Goal: Complete application form

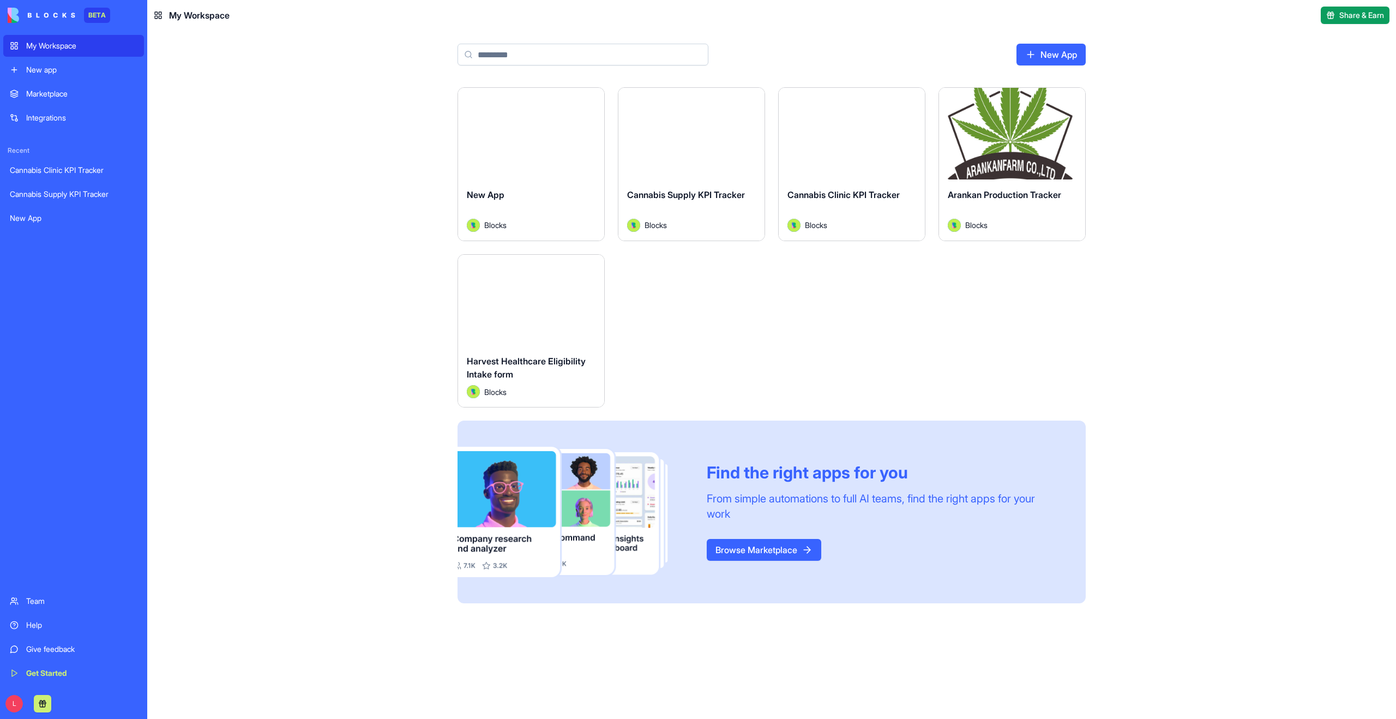
click at [83, 46] on div "My Workspace" at bounding box center [81, 45] width 111 height 11
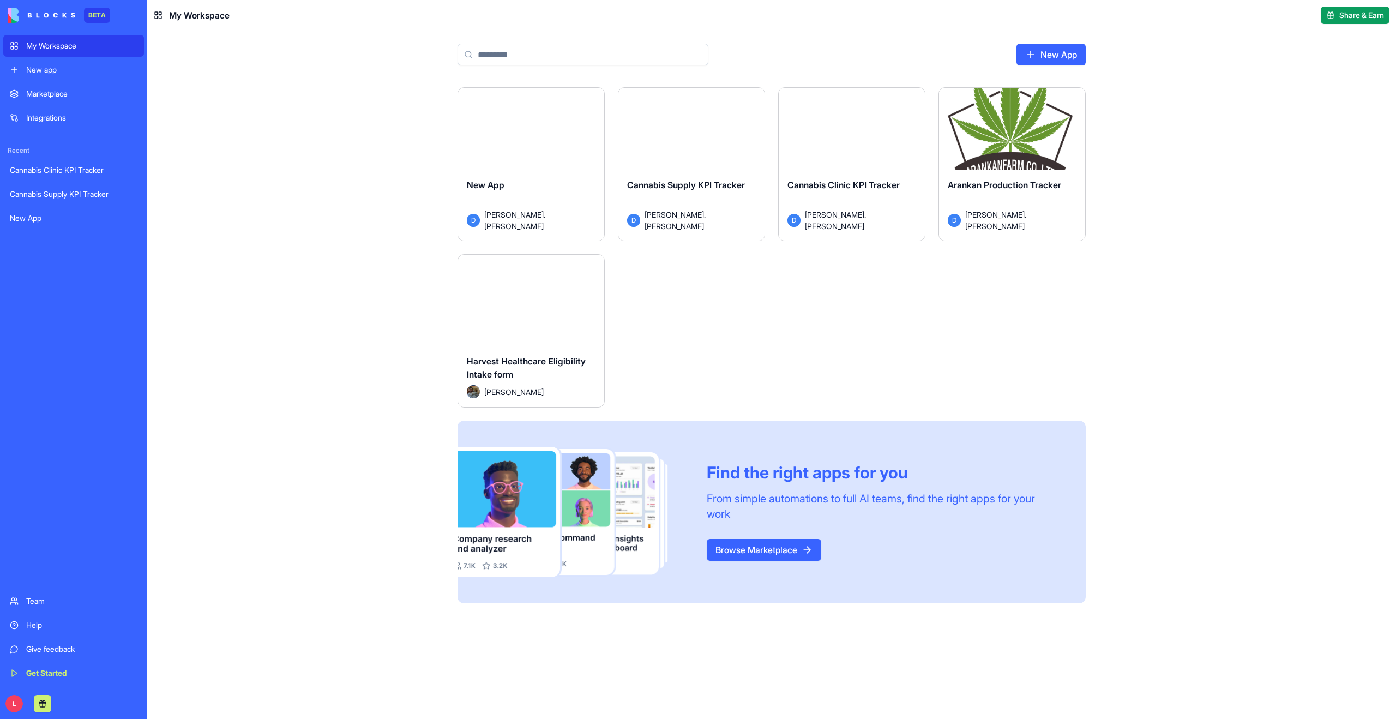
click at [528, 352] on div "Harvest Healthcare Eligibility Intake form [PERSON_NAME]" at bounding box center [531, 376] width 146 height 61
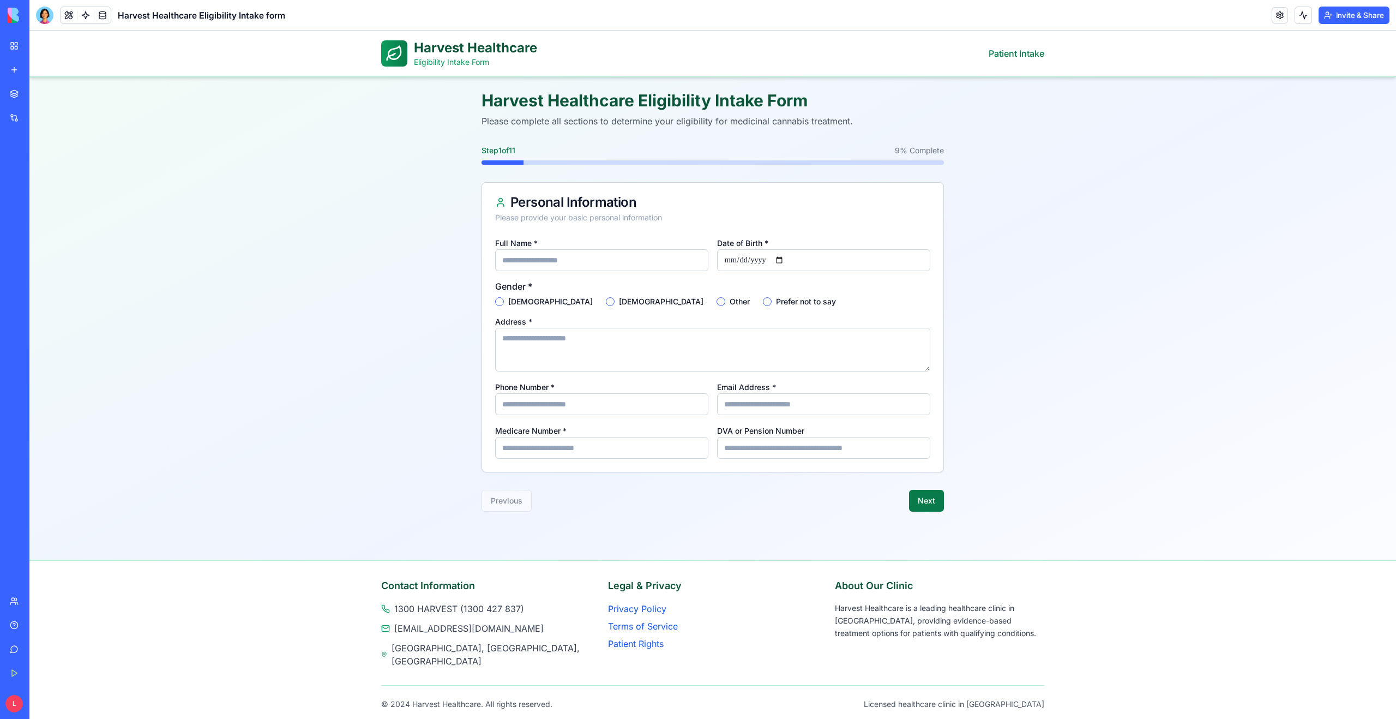
click at [928, 502] on button "Next" at bounding box center [926, 501] width 35 height 22
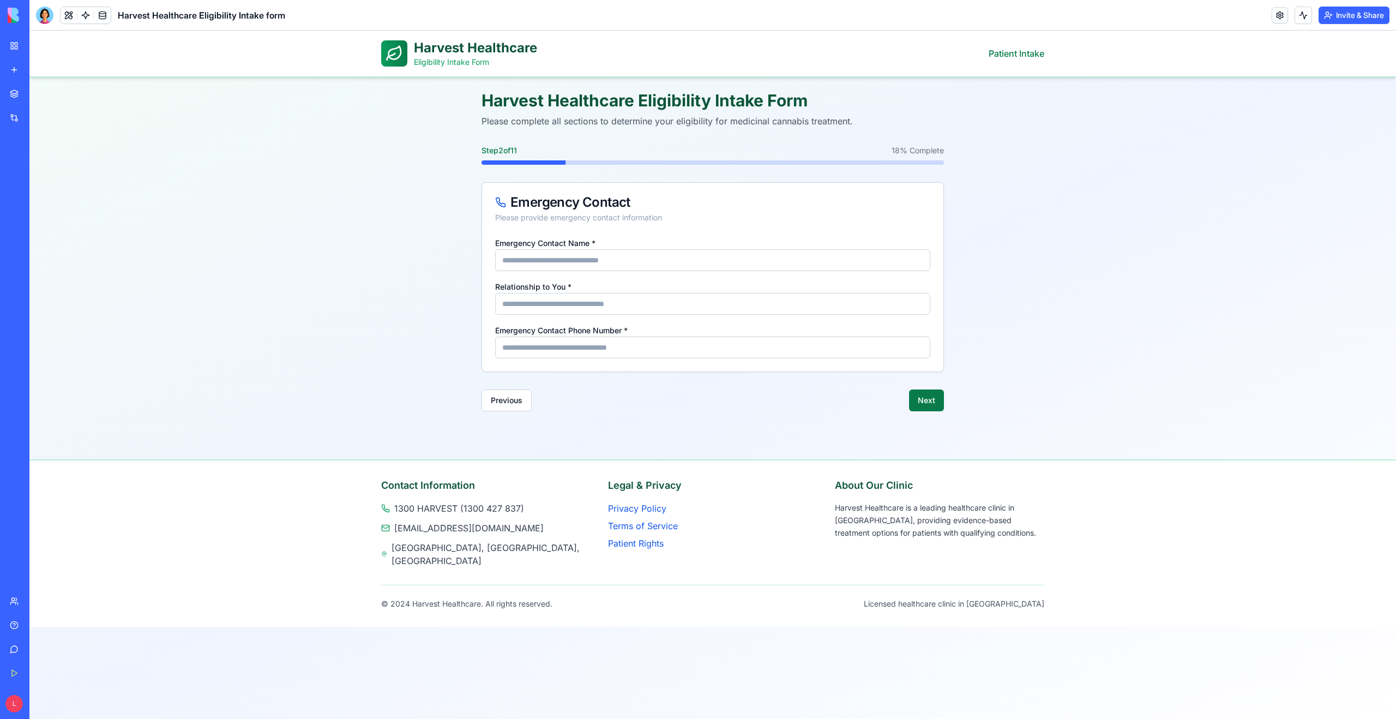
click at [932, 405] on button "Next" at bounding box center [926, 400] width 35 height 22
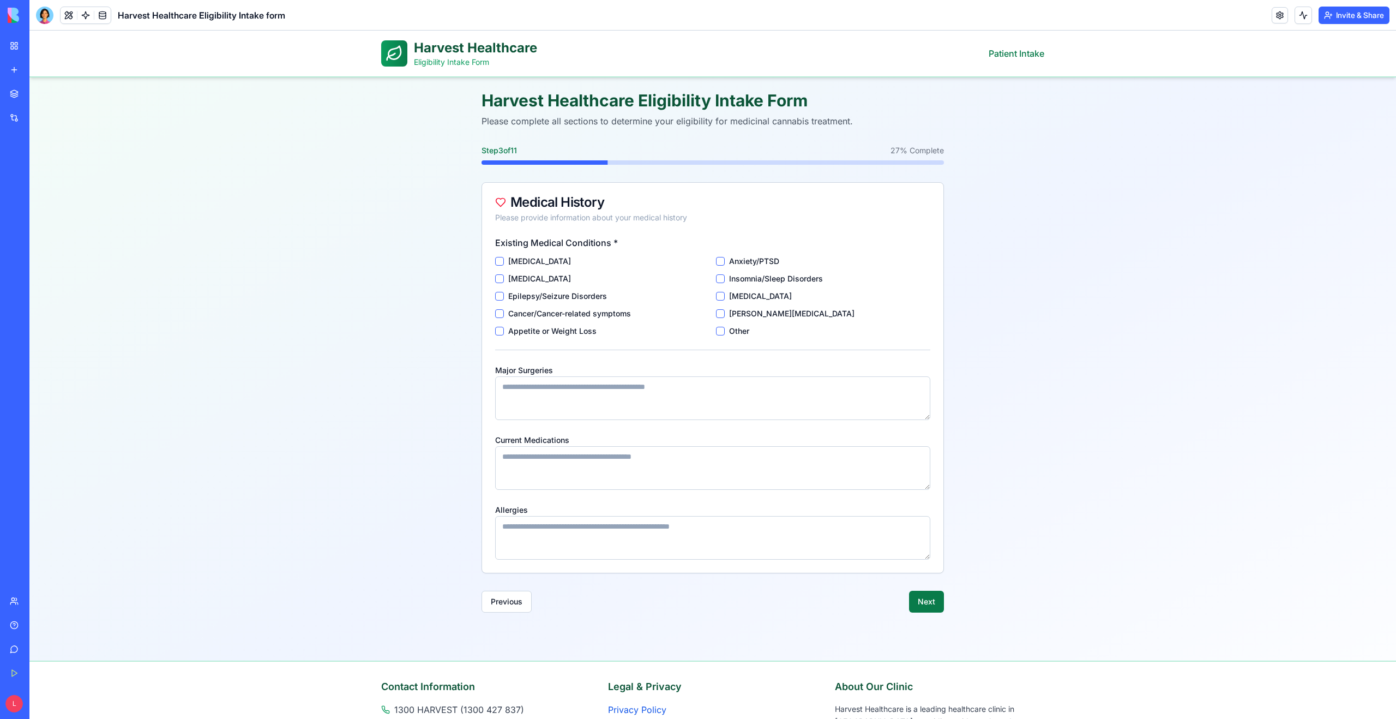
click at [927, 603] on button "Next" at bounding box center [926, 601] width 35 height 22
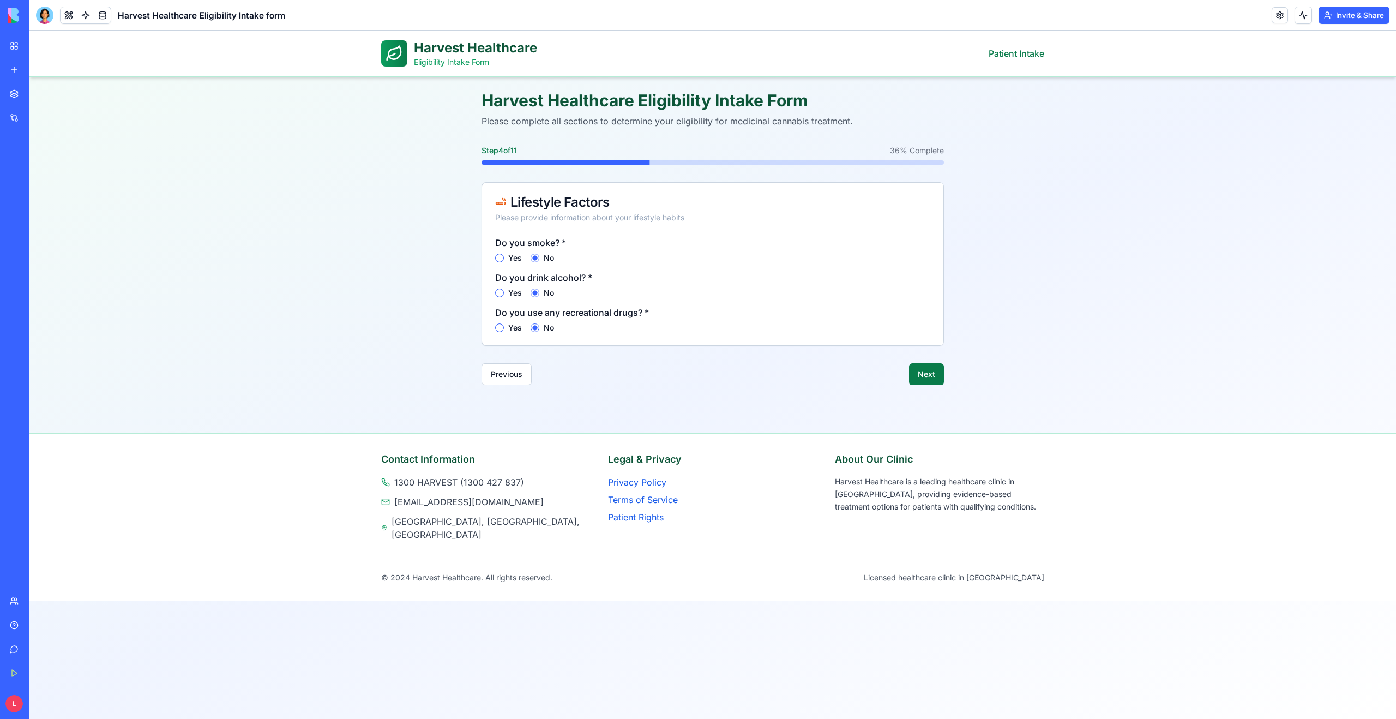
click at [930, 375] on button "Next" at bounding box center [926, 374] width 35 height 22
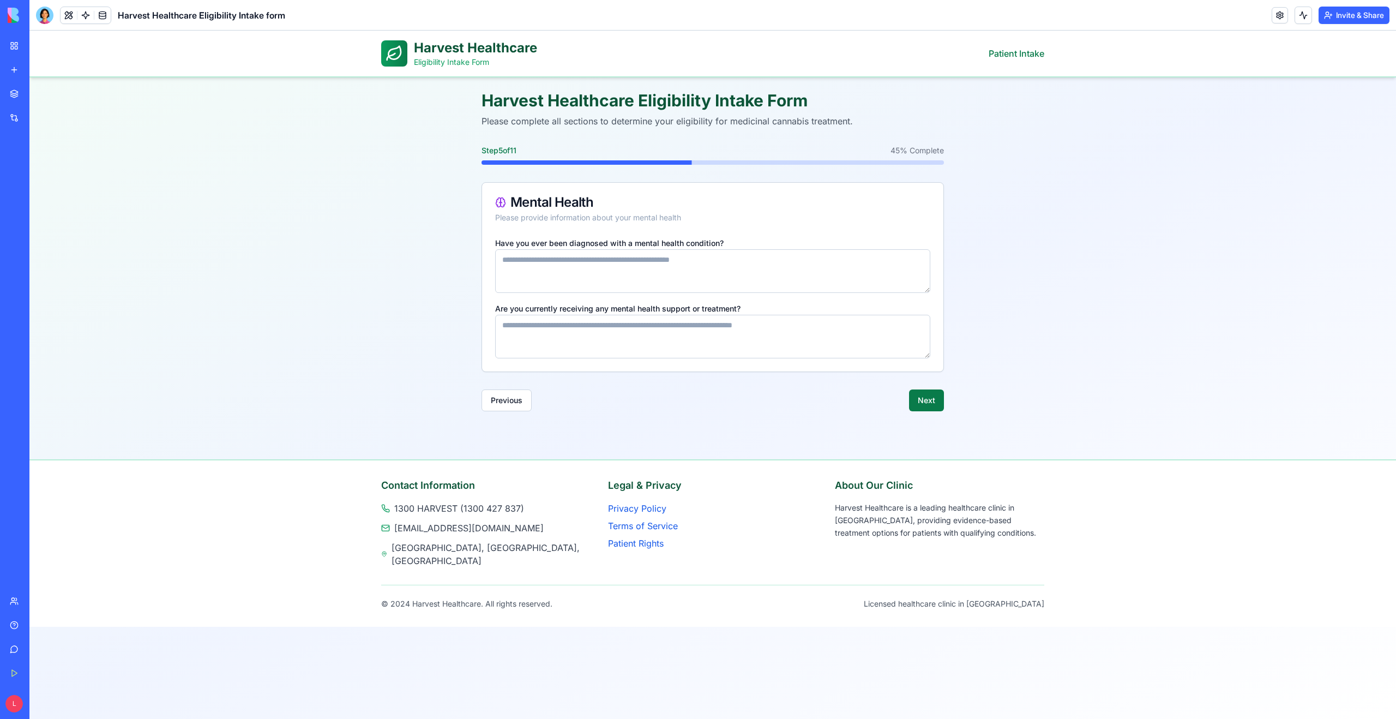
click at [926, 390] on button "Next" at bounding box center [926, 400] width 35 height 22
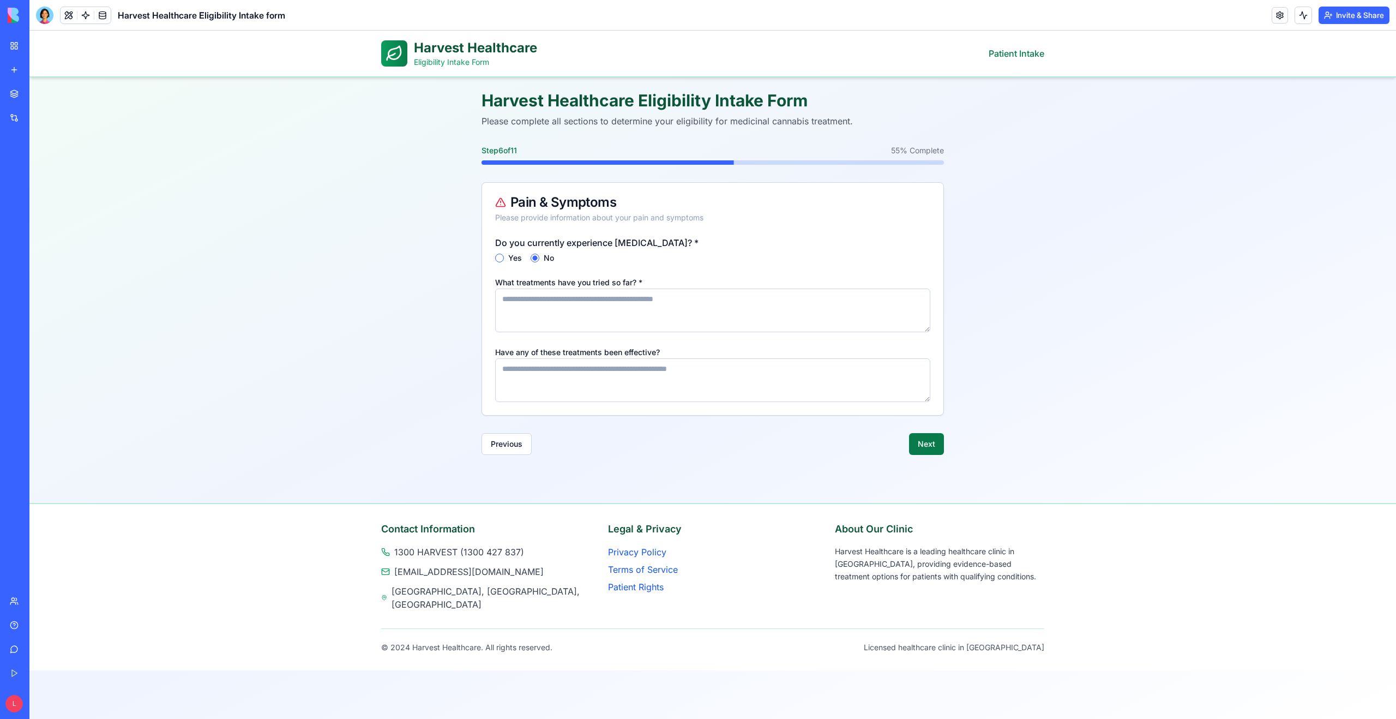
click at [925, 444] on button "Next" at bounding box center [926, 444] width 35 height 22
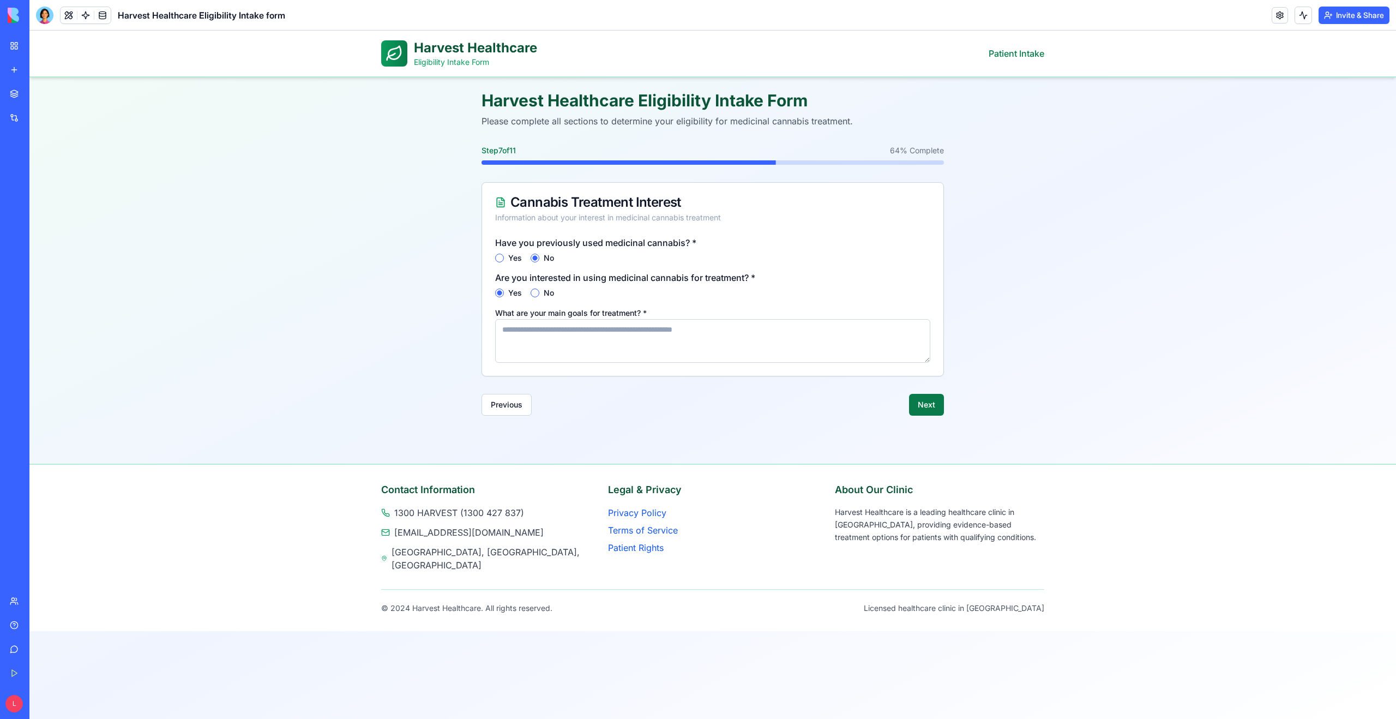
click at [925, 444] on div "Harvest Healthcare Eligibility Intake Form Patient Intake Menu Harvest Healthca…" at bounding box center [712, 375] width 1366 height 688
click at [927, 410] on button "Next" at bounding box center [926, 405] width 35 height 22
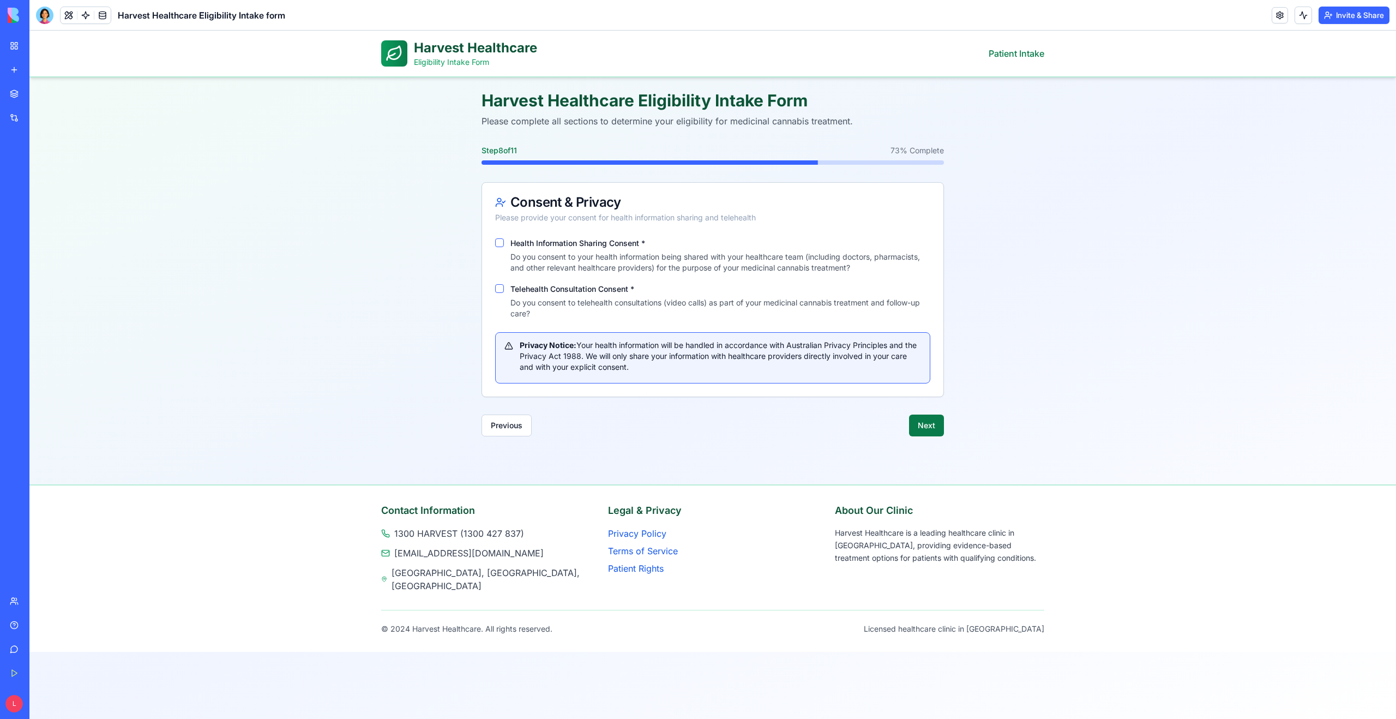
click at [929, 419] on button "Next" at bounding box center [926, 425] width 35 height 22
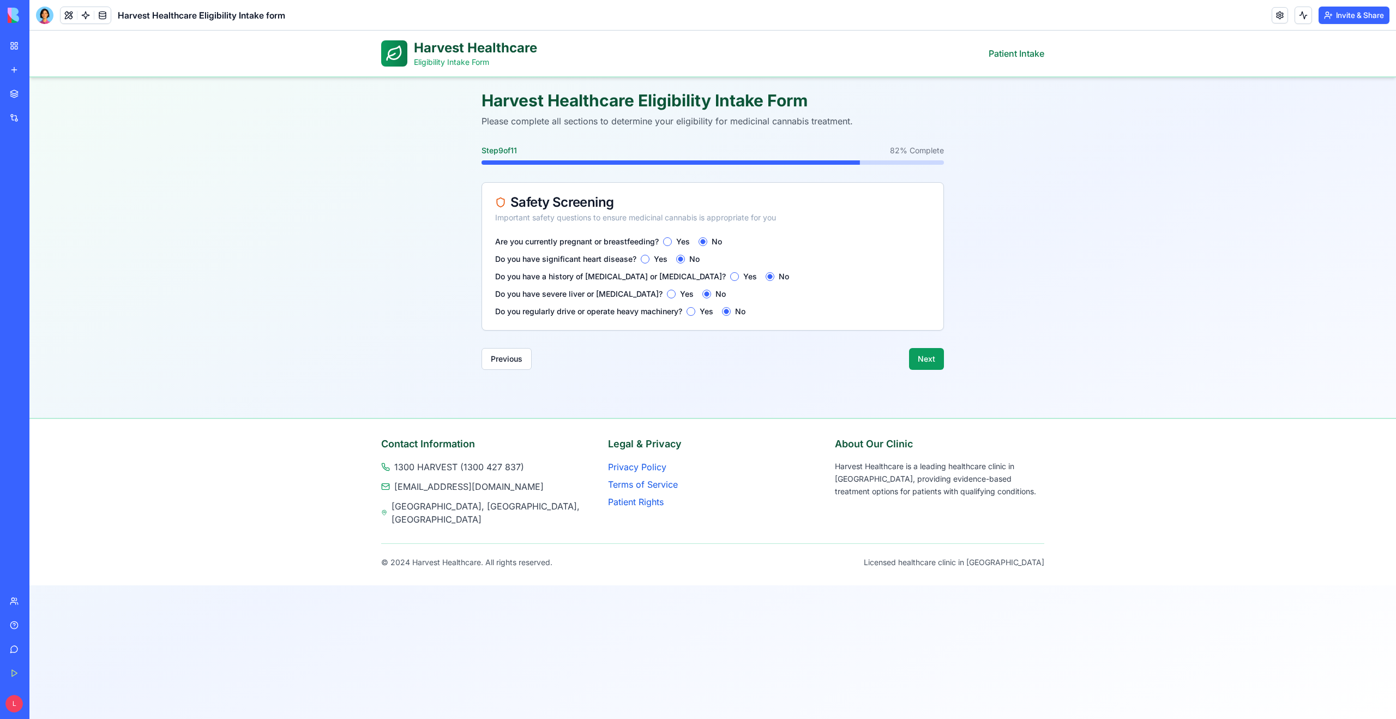
click at [931, 365] on button "Next" at bounding box center [926, 359] width 35 height 22
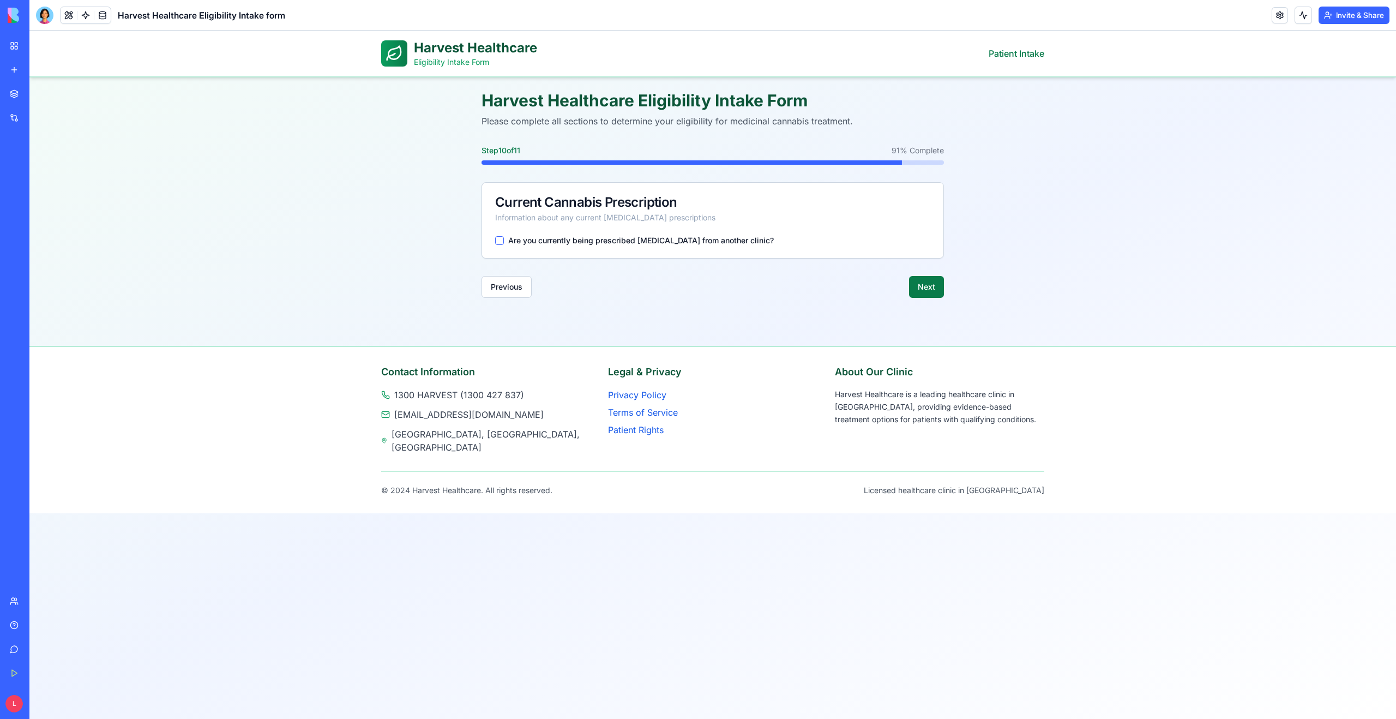
click at [931, 289] on button "Next" at bounding box center [926, 287] width 35 height 22
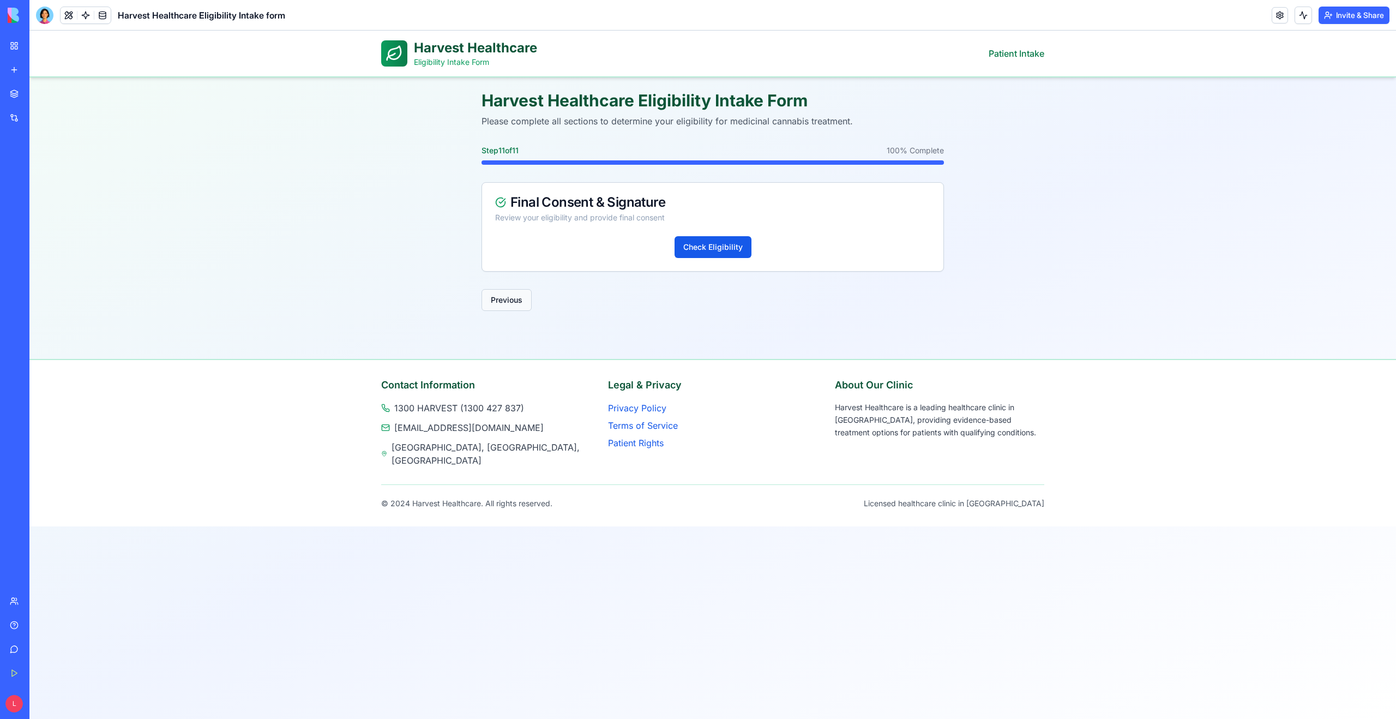
click at [505, 301] on button "Previous" at bounding box center [506, 300] width 50 height 22
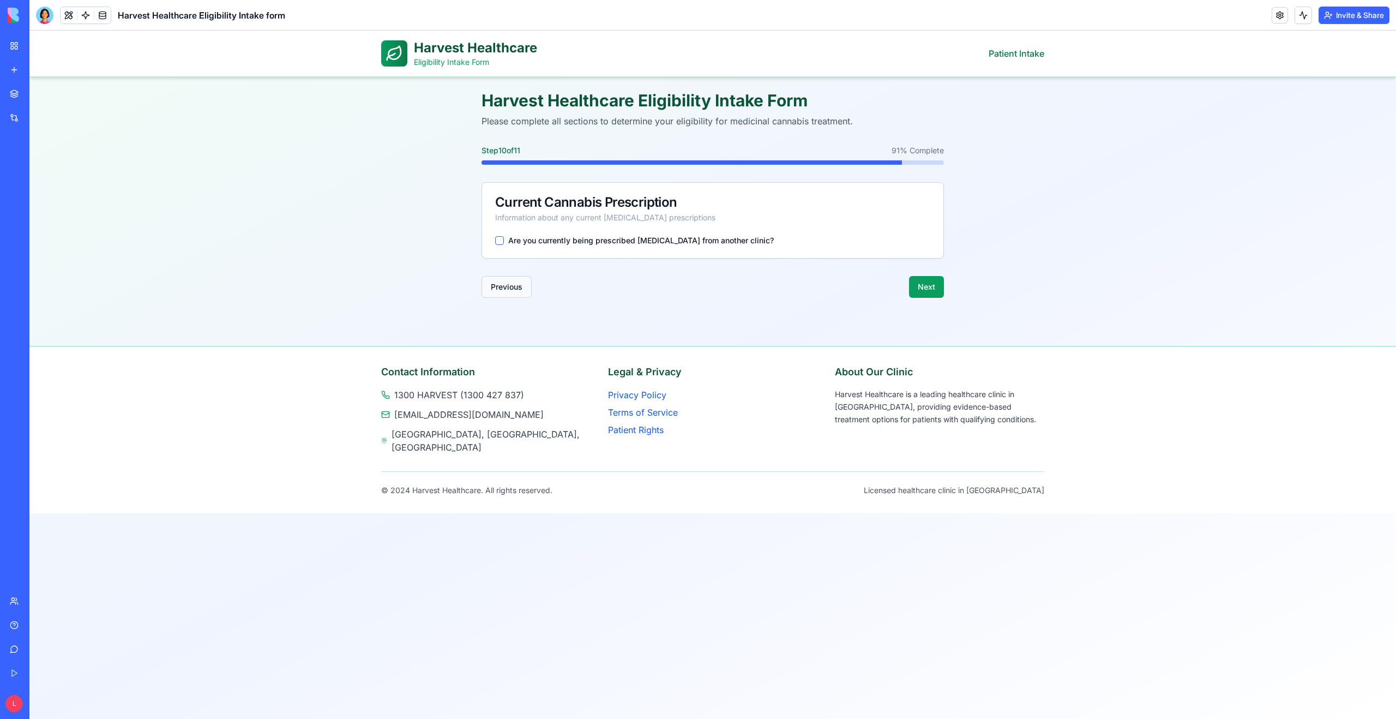
click at [505, 287] on button "Previous" at bounding box center [506, 287] width 50 height 22
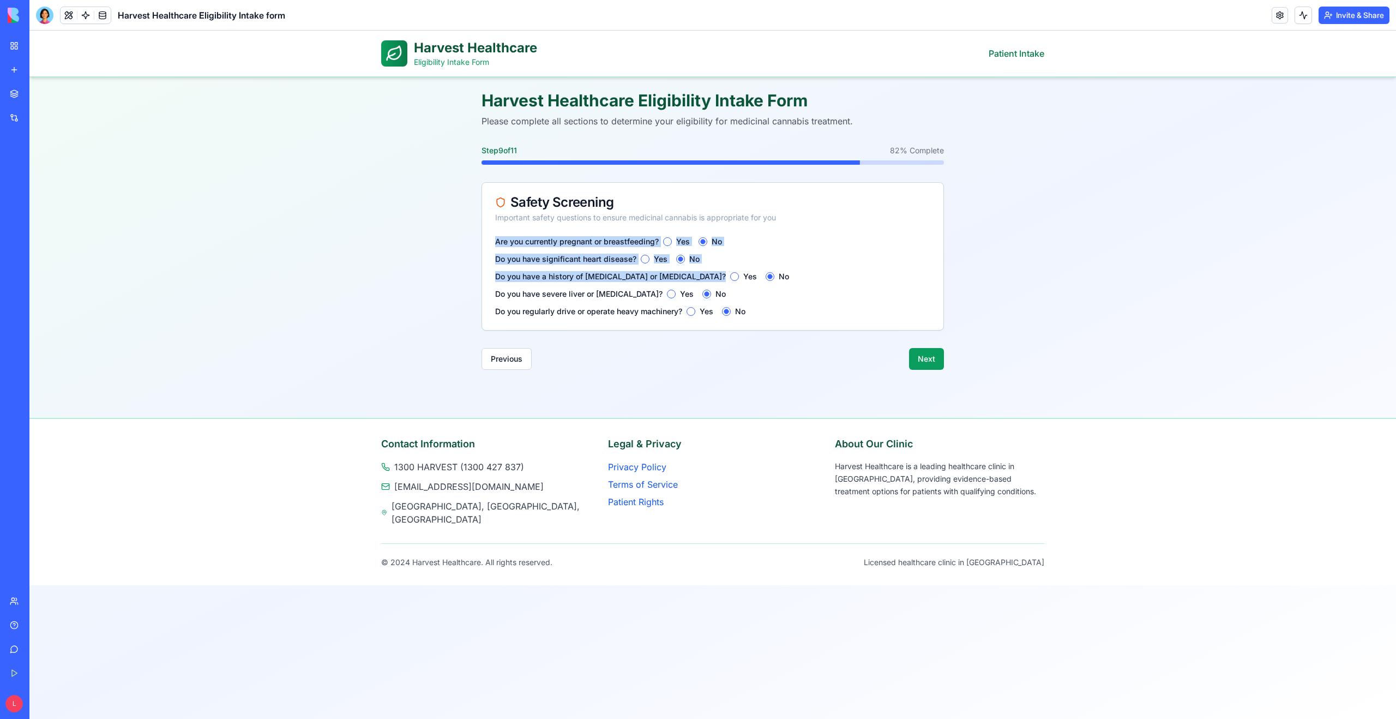
drag, startPoint x: 493, startPoint y: 240, endPoint x: 694, endPoint y: 277, distance: 204.0
click at [694, 277] on div "Are you currently pregnant or breastfeeding? Yes No Do you have significant hea…" at bounding box center [712, 283] width 461 height 94
copy div "Are you currently pregnant or breastfeeding? Yes No Do you have significant hea…"
